Goal: Task Accomplishment & Management: Manage account settings

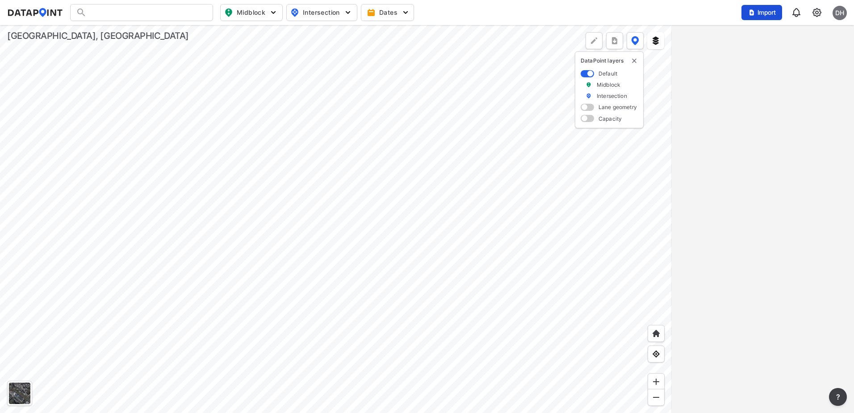
click at [771, 13] on span "Import" at bounding box center [762, 12] width 30 height 9
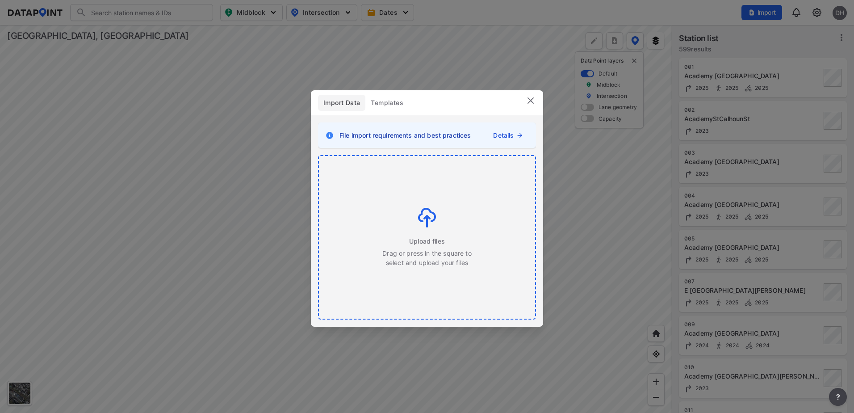
click at [421, 219] on img at bounding box center [427, 218] width 18 height 20
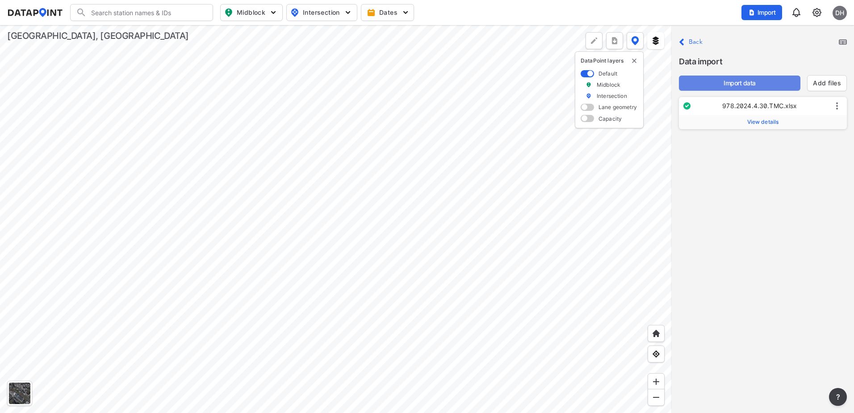
click at [738, 82] on span "Import data" at bounding box center [739, 83] width 107 height 9
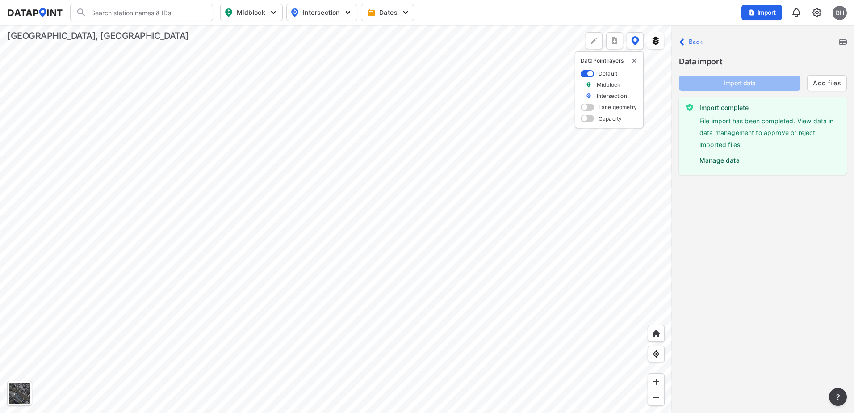
click at [815, 15] on img at bounding box center [817, 12] width 11 height 11
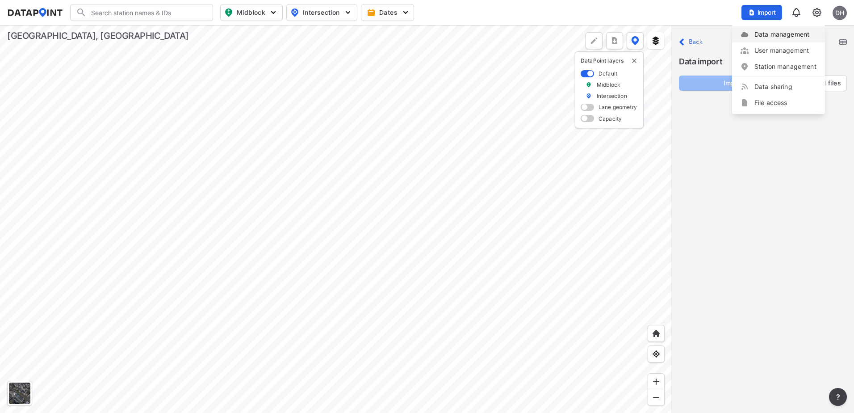
click at [785, 34] on link "Data management" at bounding box center [779, 34] width 77 height 9
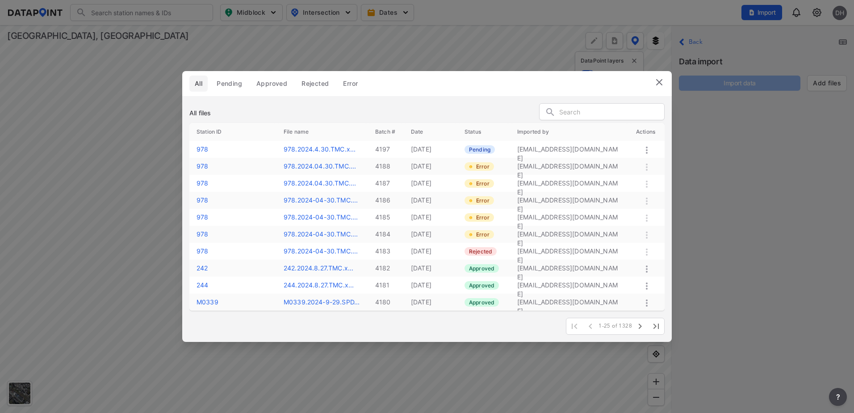
click at [646, 149] on icon at bounding box center [647, 150] width 11 height 11
click at [637, 160] on label "Approve" at bounding box center [633, 158] width 25 height 9
click at [664, 79] on img at bounding box center [659, 82] width 11 height 11
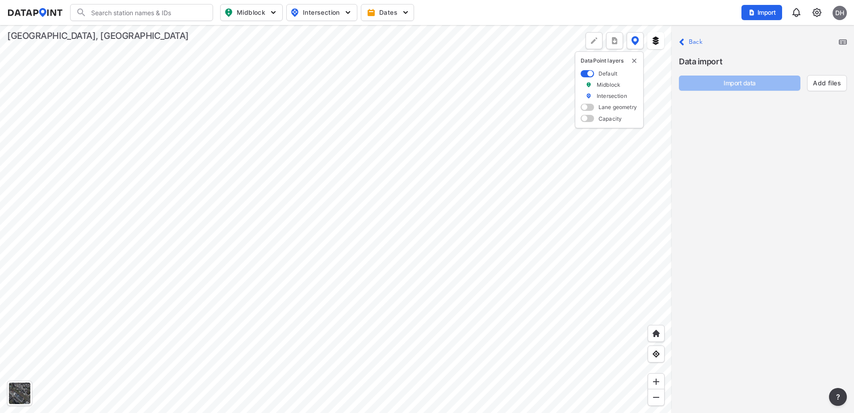
click at [692, 43] on label "Back" at bounding box center [696, 42] width 14 height 6
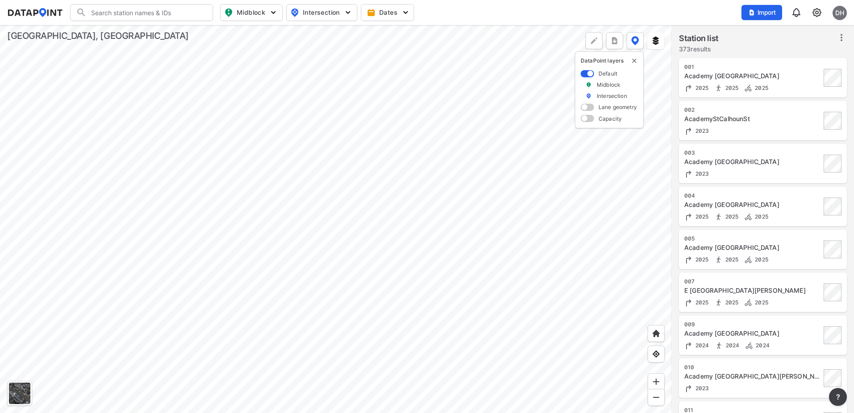
click at [294, 189] on div at bounding box center [336, 219] width 672 height 388
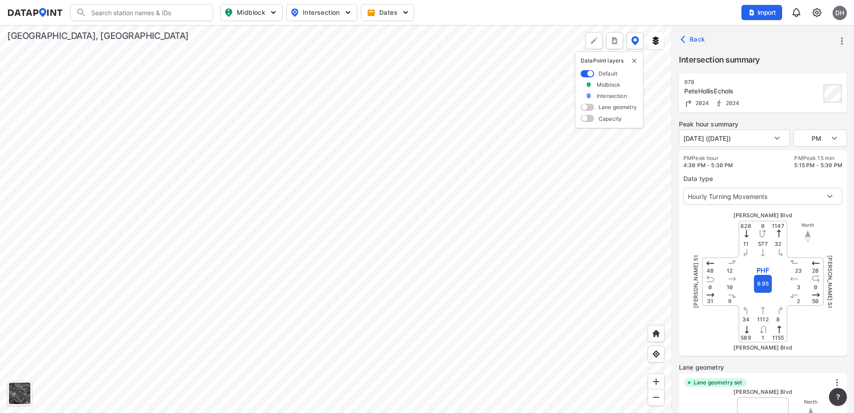
click at [702, 38] on span "Back" at bounding box center [694, 39] width 23 height 9
